Goal: Task Accomplishment & Management: Manage account settings

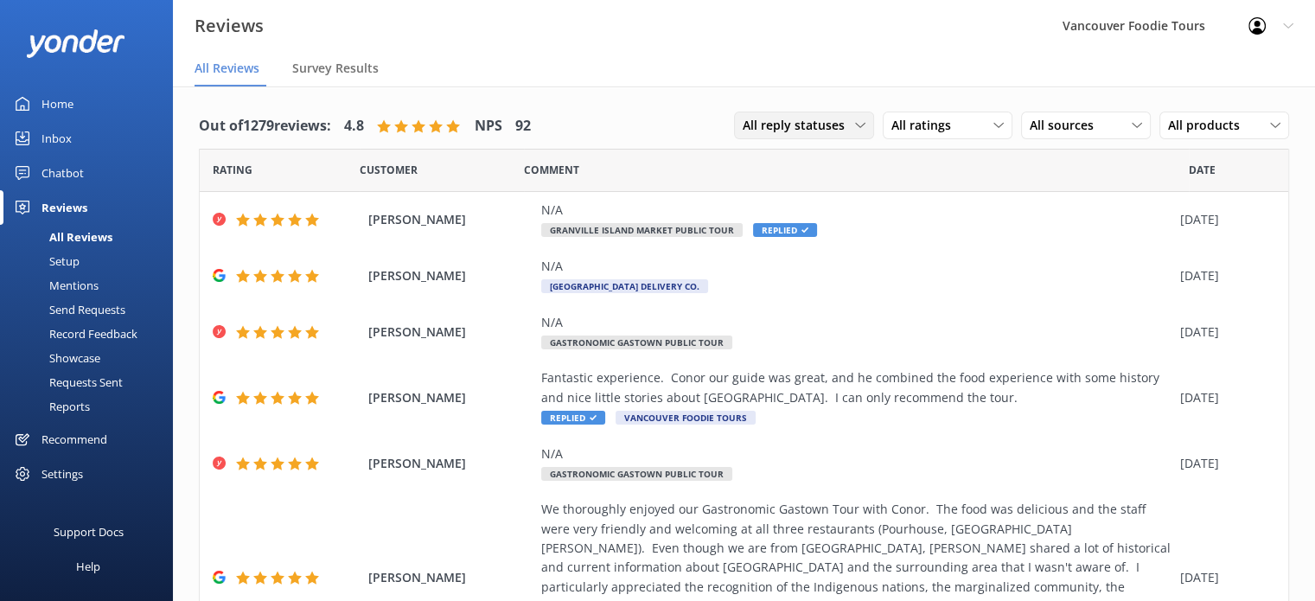
click at [798, 113] on div "All reply statuses All reply statuses Needs a reply Does not need reply" at bounding box center [804, 125] width 140 height 28
click at [788, 203] on div "Needs a reply" at bounding box center [776, 196] width 67 height 17
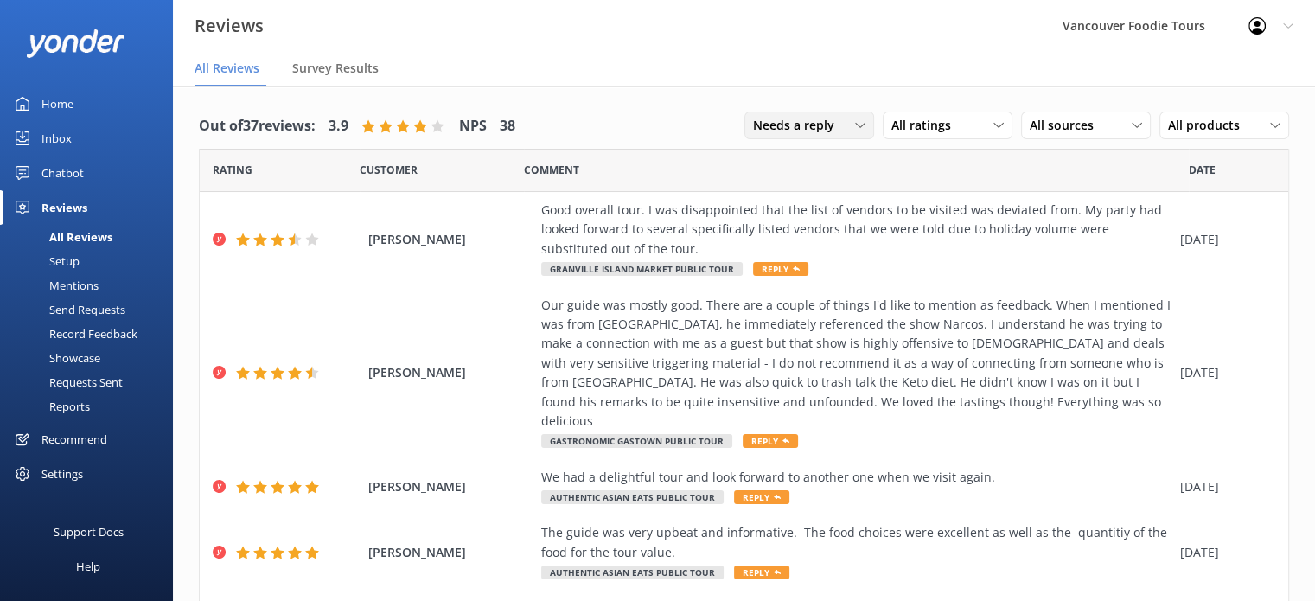
click at [798, 118] on span "Needs a reply" at bounding box center [799, 125] width 92 height 19
click at [796, 151] on link "All reply statuses" at bounding box center [822, 160] width 154 height 35
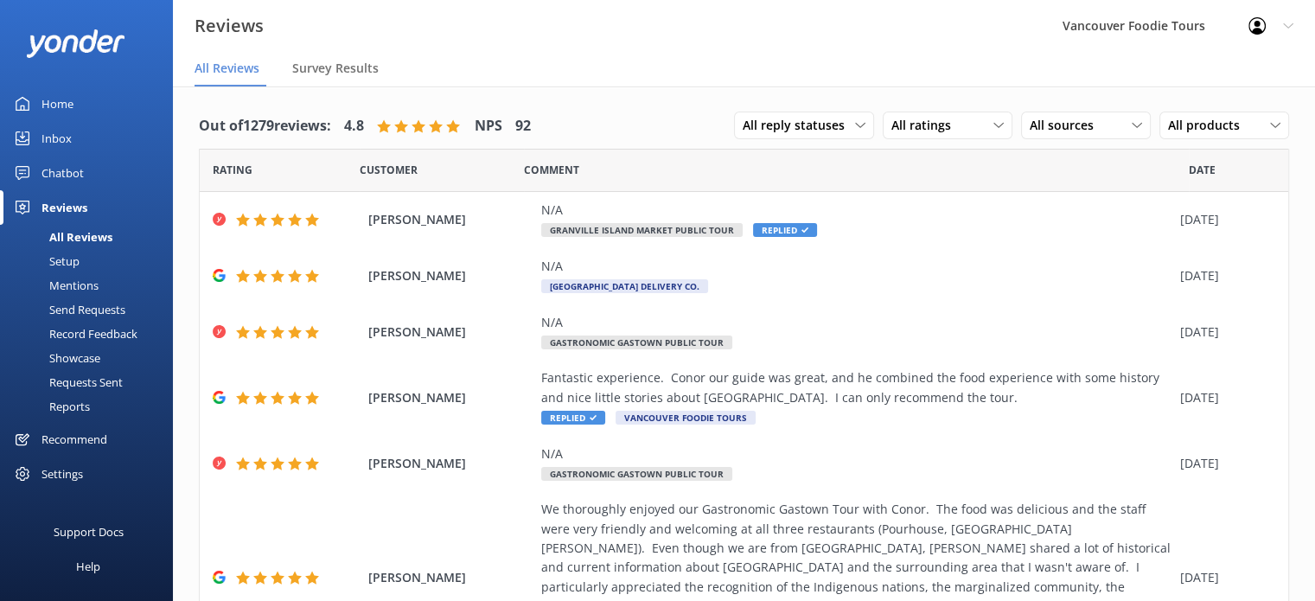
click at [52, 151] on div "Inbox" at bounding box center [56, 138] width 30 height 35
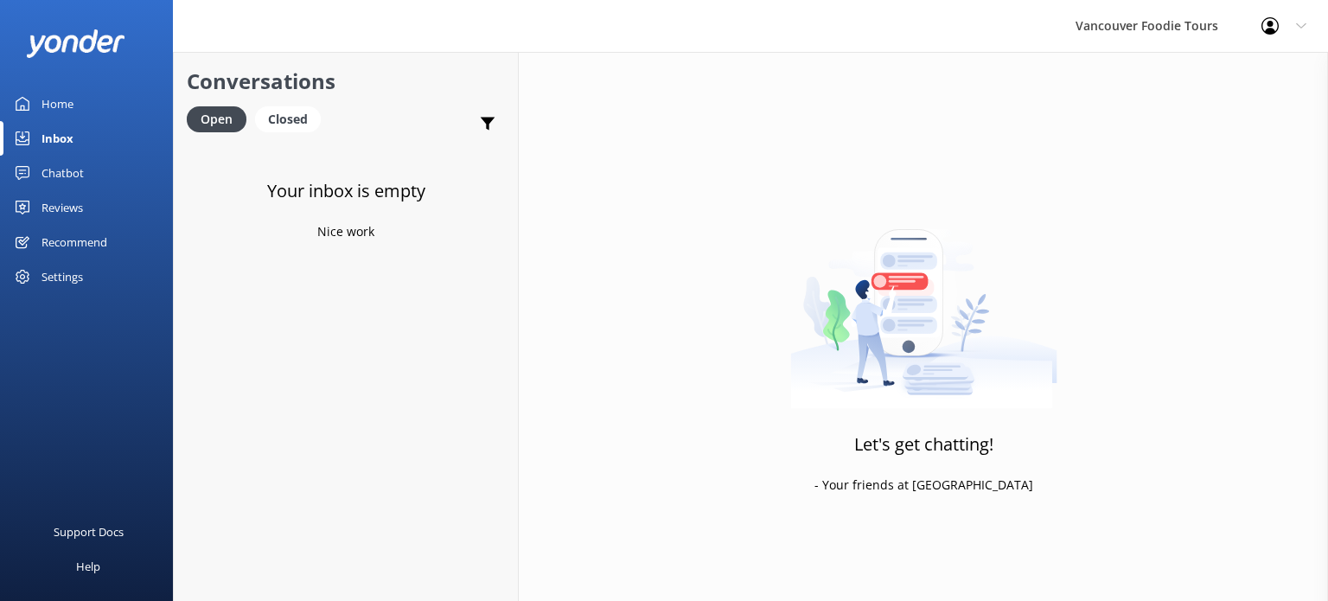
click at [80, 108] on link "Home" at bounding box center [86, 103] width 173 height 35
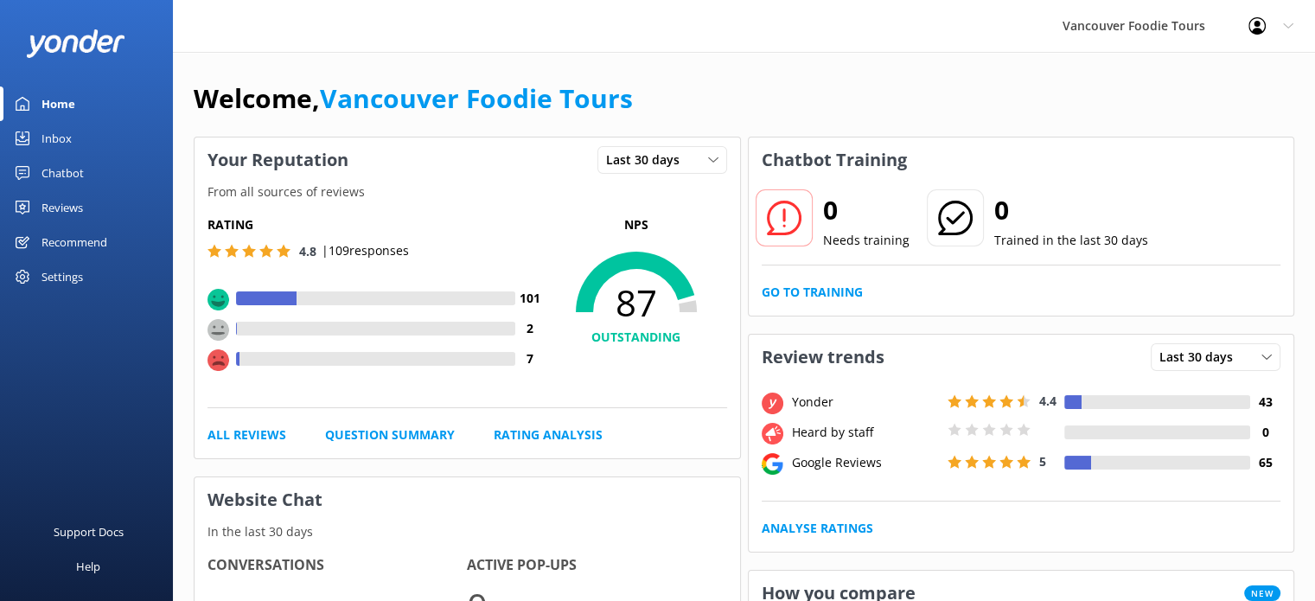
click at [92, 207] on link "Reviews" at bounding box center [86, 207] width 173 height 35
